Goal: Information Seeking & Learning: Learn about a topic

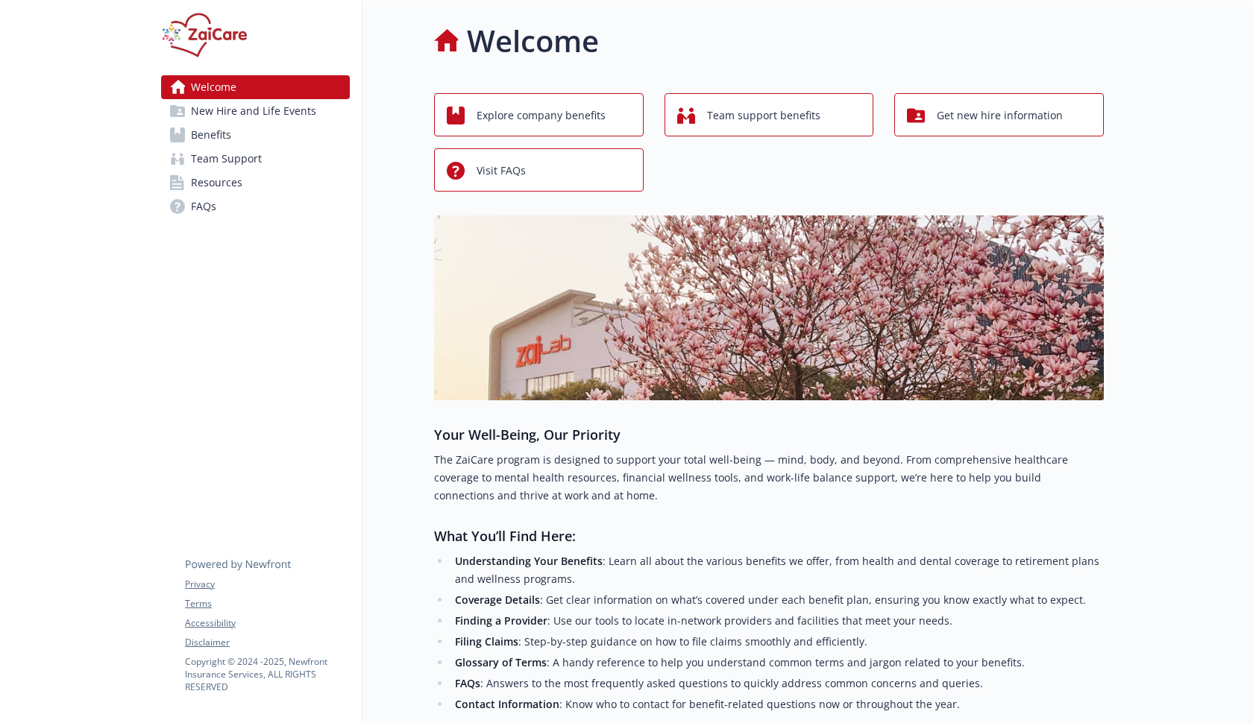
click at [287, 139] on link "Benefits" at bounding box center [255, 135] width 189 height 24
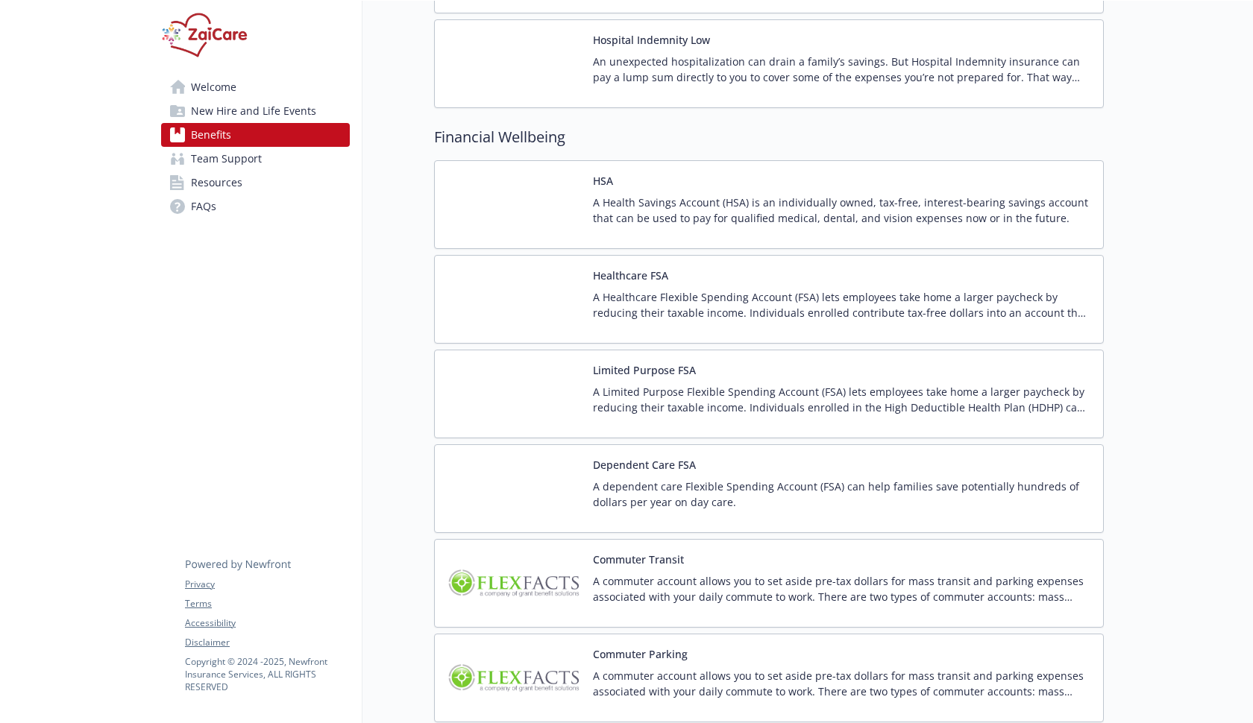
scroll to position [2273, 0]
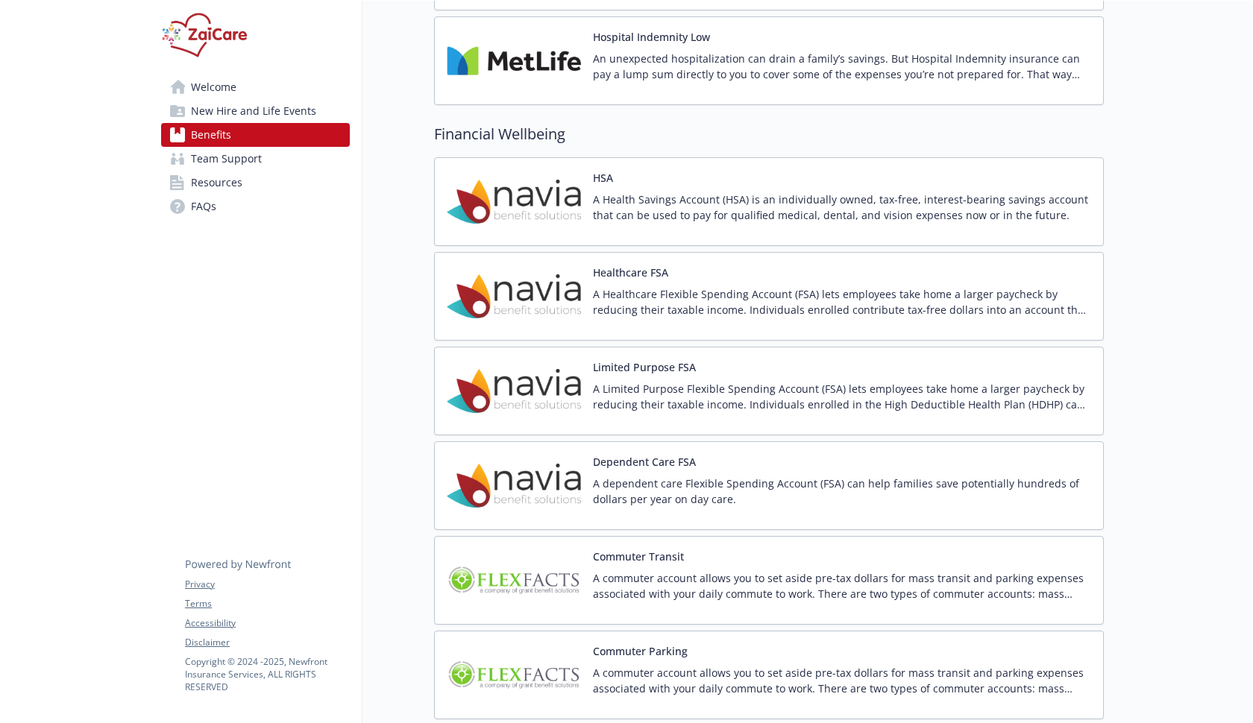
click at [615, 173] on div "HSA A Health Savings Account (HSA) is an individually owned, tax-free, interest…" at bounding box center [842, 201] width 498 height 63
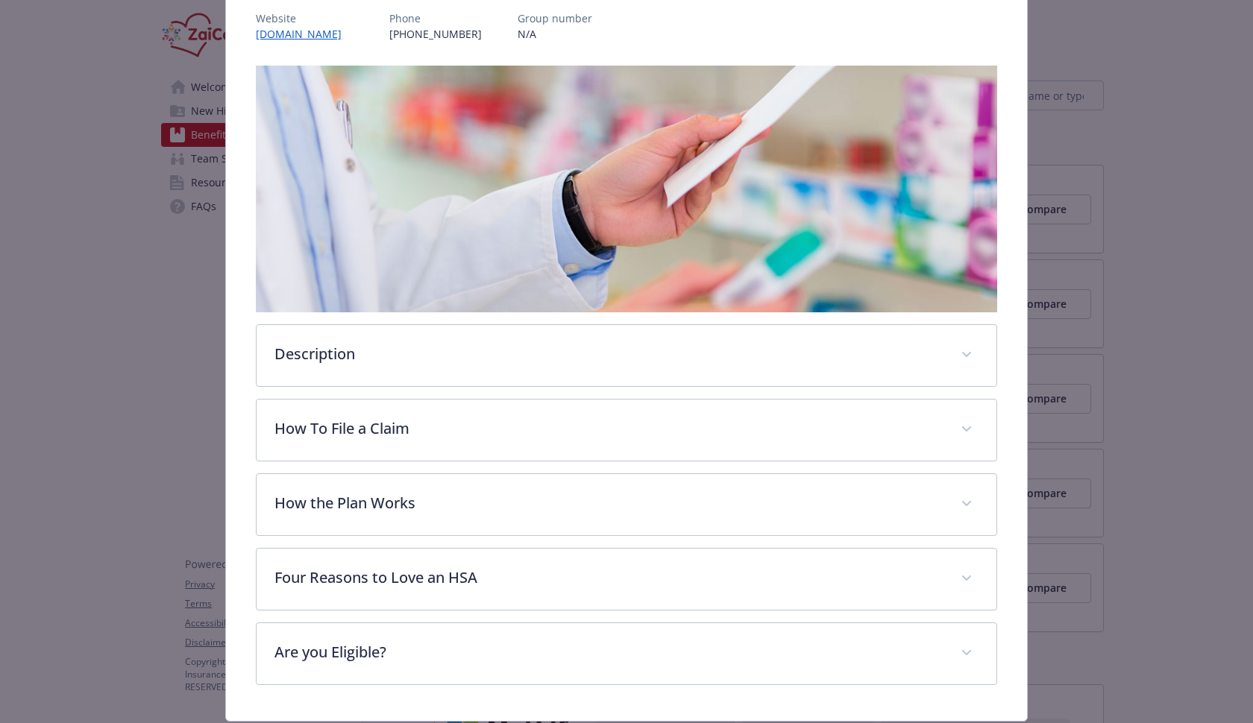
scroll to position [187, 0]
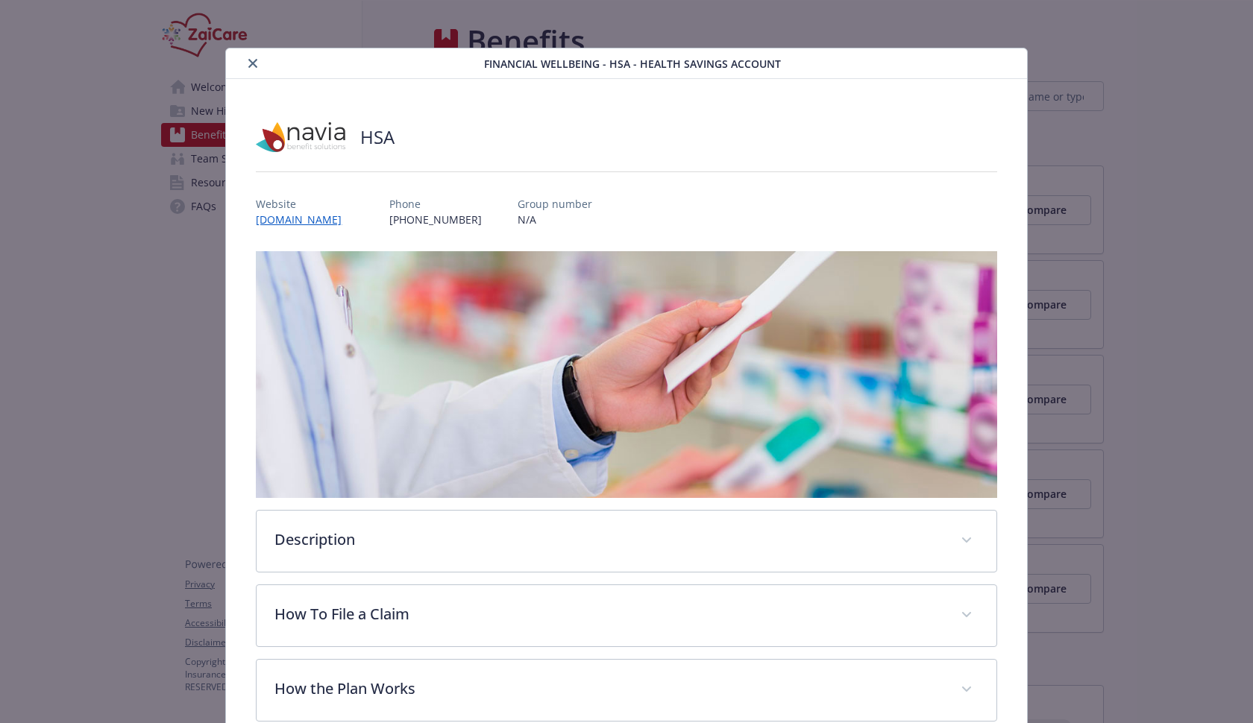
scroll to position [45, 0]
